Goal: Task Accomplishment & Management: Use online tool/utility

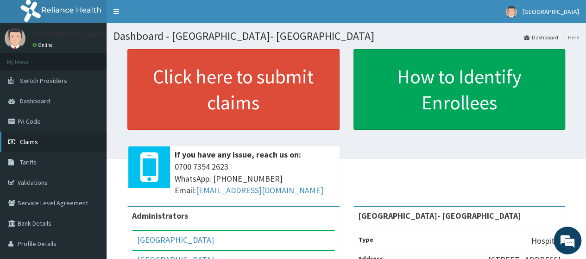
click at [33, 140] on span "Claims" at bounding box center [29, 142] width 18 height 8
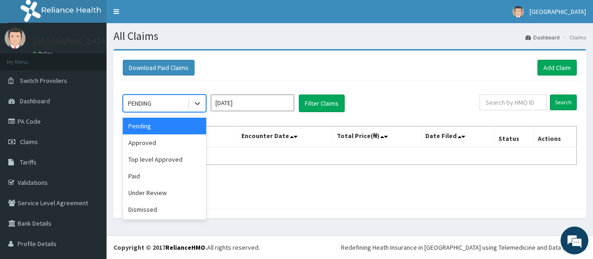
click at [163, 103] on div "PENDING" at bounding box center [155, 103] width 64 height 15
click at [156, 173] on div "Paid" at bounding box center [164, 176] width 83 height 17
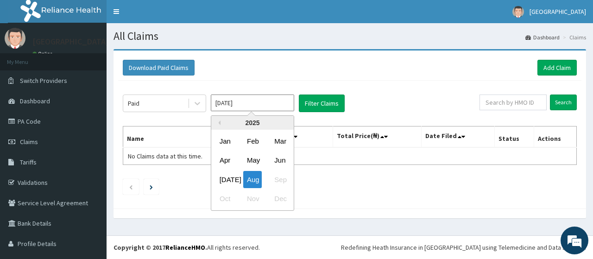
click at [238, 106] on input "[DATE]" at bounding box center [252, 102] width 83 height 17
click at [225, 180] on div "[DATE]" at bounding box center [225, 179] width 19 height 17
type input "[DATE]"
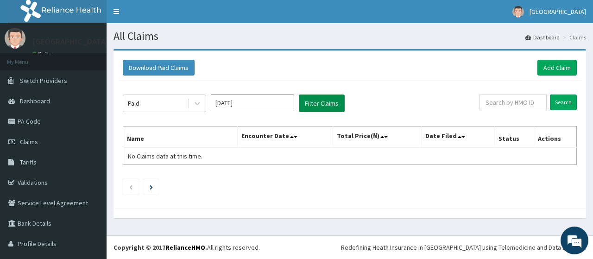
click at [317, 107] on button "Filter Claims" at bounding box center [322, 103] width 46 height 18
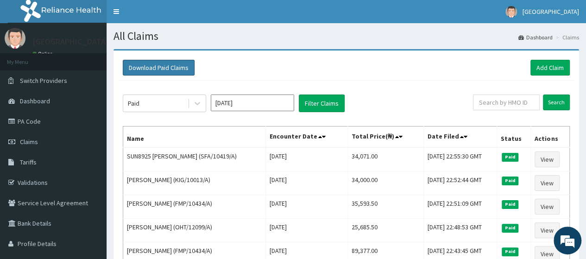
click at [181, 70] on button "Download Paid Claims" at bounding box center [159, 68] width 72 height 16
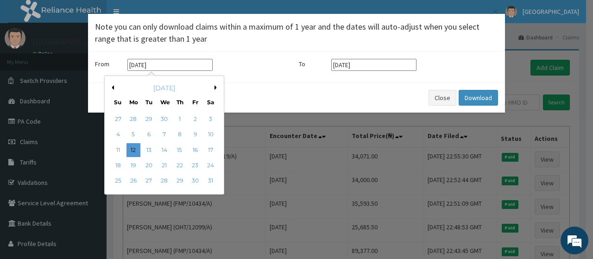
click at [184, 67] on input "[DATE]" at bounding box center [169, 65] width 85 height 12
click at [214, 88] on div "[DATE]" at bounding box center [164, 87] width 112 height 9
click at [216, 88] on button "Next Month" at bounding box center [216, 87] width 5 height 5
click at [215, 88] on button "Next Month" at bounding box center [216, 87] width 5 height 5
click at [147, 119] on div "1" at bounding box center [149, 119] width 14 height 14
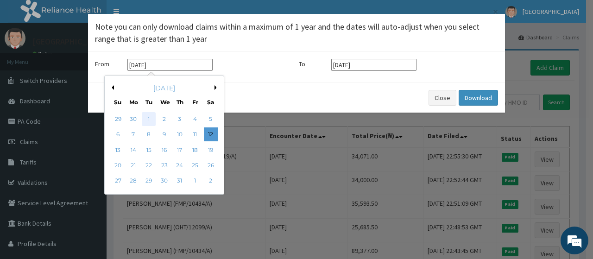
type input "[DATE]"
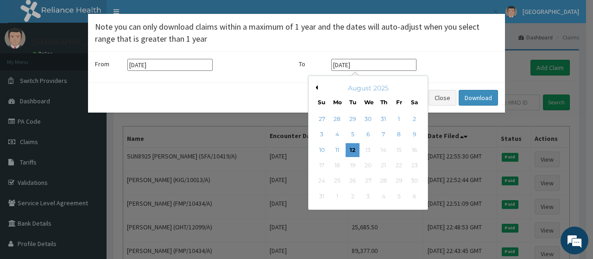
click at [383, 67] on input "[DATE]" at bounding box center [373, 65] width 85 height 12
click at [318, 90] on div "August 2025" at bounding box center [368, 87] width 112 height 9
click at [317, 87] on button "Previous Month" at bounding box center [315, 87] width 5 height 5
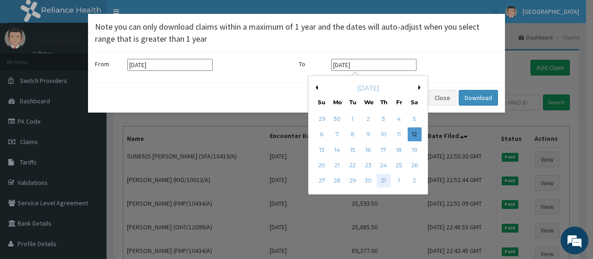
click at [383, 178] on div "31" at bounding box center [383, 181] width 14 height 14
type input "[DATE]"
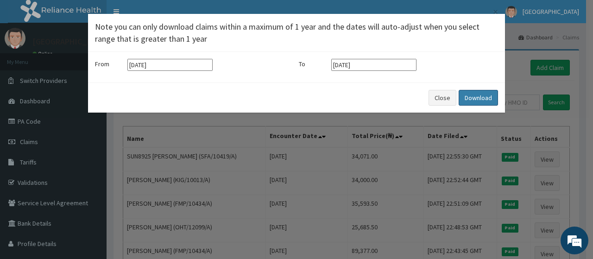
click at [472, 95] on button "Download" at bounding box center [477, 98] width 39 height 16
